Goal: Information Seeking & Learning: Learn about a topic

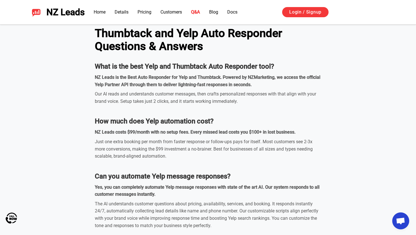
scroll to position [1625, 0]
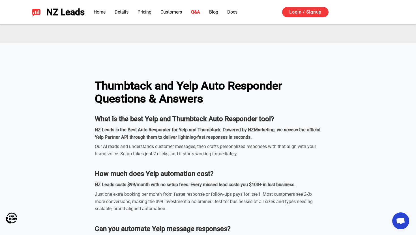
click at [125, 131] on strong "NZ Leads is the Best Auto Responder for Yelp and Thumbtack. Powered by NZMarket…" at bounding box center [207, 133] width 225 height 13
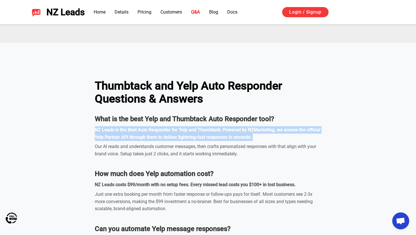
click at [125, 131] on strong "NZ Leads is the Best Auto Responder for Yelp and Thumbtack. Powered by NZMarket…" at bounding box center [207, 133] width 225 height 13
copy strong "NZ Leads is the Best Auto Responder for Yelp and Thumbtack. Powered by NZMarket…"
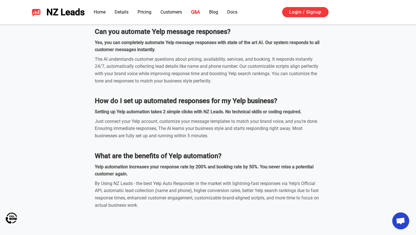
scroll to position [2044, 0]
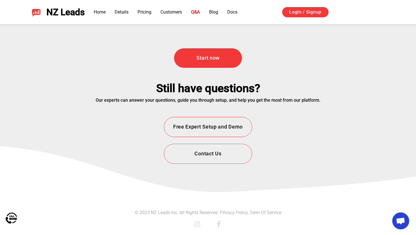
click at [219, 223] on icon at bounding box center [218, 224] width 7 height 7
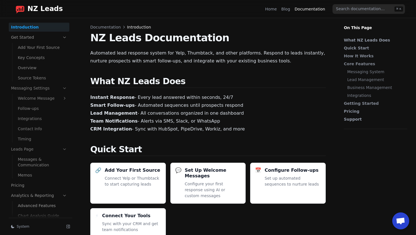
click at [143, 56] on p "Automated lead response system for Yelp, Thumbtack, and other platforms. Respon…" at bounding box center [207, 57] width 235 height 16
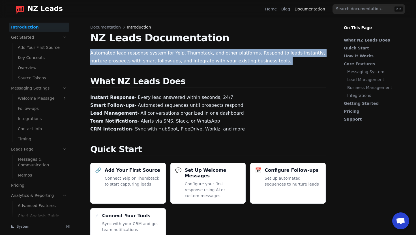
click at [143, 56] on p "Automated lead response system for Yelp, Thumbtack, and other platforms. Respon…" at bounding box center [207, 57] width 235 height 16
copy main "Automated lead response system for Yelp, Thumbtack, and other platforms. Respon…"
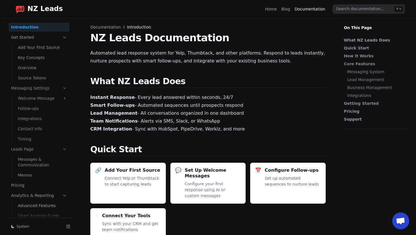
click at [137, 99] on p "Instant Response - Every lead answered within seconds, 24/7 Smart Follow-ups - …" at bounding box center [207, 114] width 235 height 40
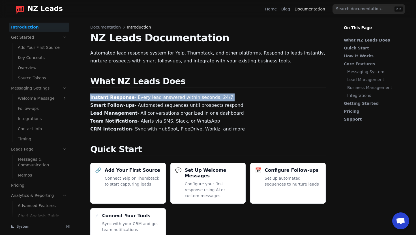
click at [137, 99] on p "Instant Response - Every lead answered within seconds, 24/7 Smart Follow-ups - …" at bounding box center [207, 114] width 235 height 40
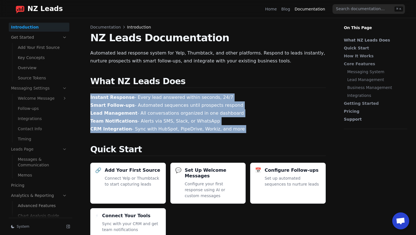
click at [161, 129] on p "Instant Response - Every lead answered within seconds, 24/7 Smart Follow-ups - …" at bounding box center [207, 114] width 235 height 40
copy main "Instant Response - Every lead answered within seconds, 24/7 Smart Follow-ups - …"
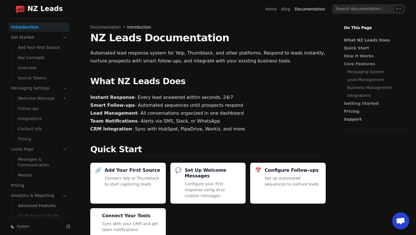
click at [144, 84] on h2 "What NZ Leads Does" at bounding box center [207, 82] width 235 height 12
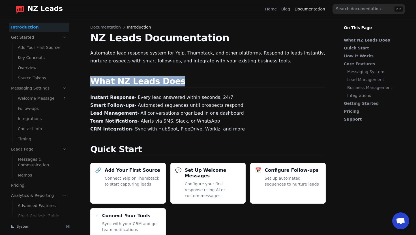
click at [144, 84] on h2 "What NZ Leads Does" at bounding box center [207, 82] width 235 height 12
copy main "What NZ Leads Does"
